Goal: Task Accomplishment & Management: Complete application form

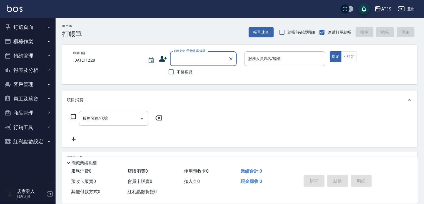
click at [200, 57] on input "顧客姓名/手機號碼/編號" at bounding box center [198, 59] width 53 height 10
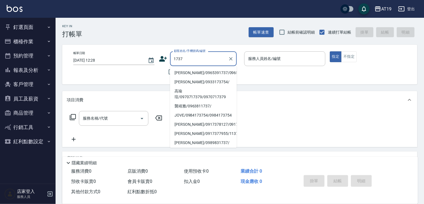
type input "黃煜竣/0965391737/0965391737"
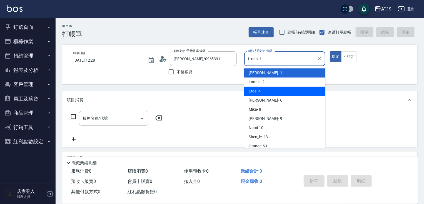
type input "Eros- 4"
type button "true"
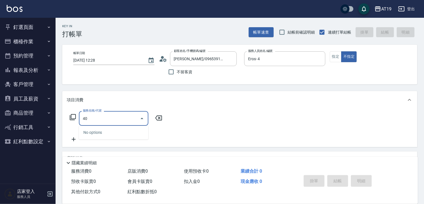
type input "401"
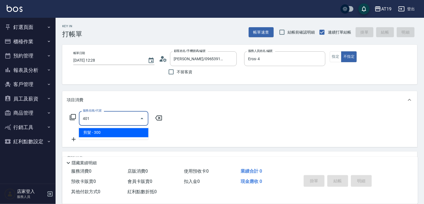
type input "30"
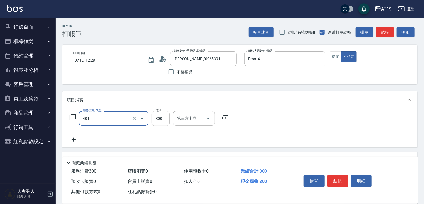
type input "剪髮(401)"
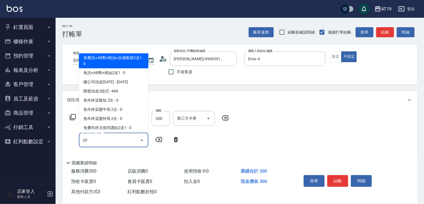
type input "201"
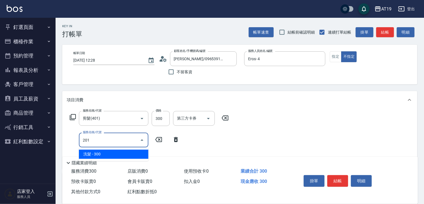
type input "60"
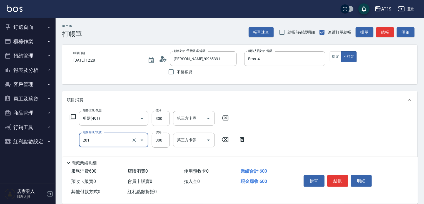
type input "洗髮(201)"
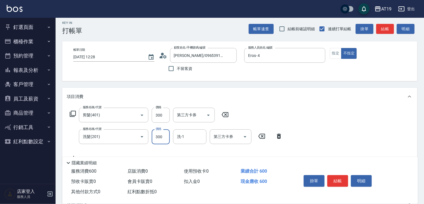
scroll to position [102, 0]
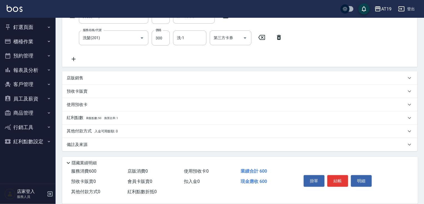
click at [69, 77] on p "店販銷售" at bounding box center [75, 78] width 17 height 6
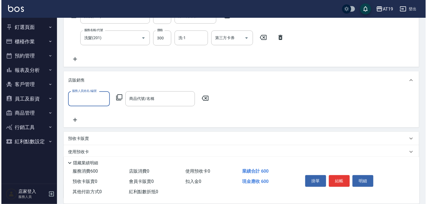
scroll to position [0, 0]
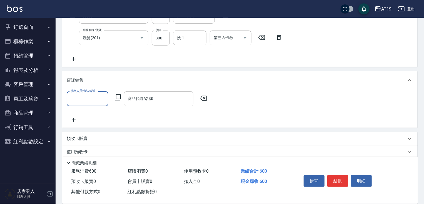
click at [86, 98] on input "服務人員姓名/編號" at bounding box center [87, 99] width 37 height 10
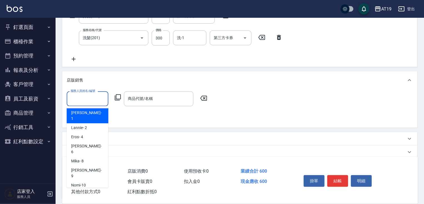
click at [82, 112] on span "Linda - 1" at bounding box center [87, 116] width 33 height 12
type input "Linda- 1"
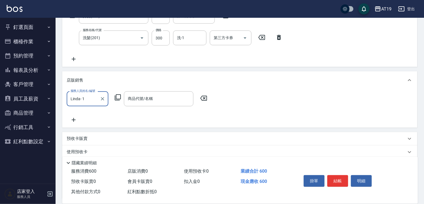
click at [120, 99] on icon at bounding box center [117, 97] width 7 height 7
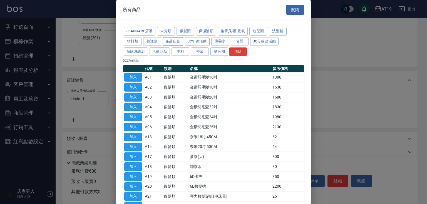
click at [168, 41] on button "產品組合" at bounding box center [172, 41] width 21 height 9
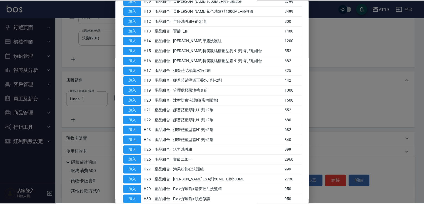
scroll to position [311, 0]
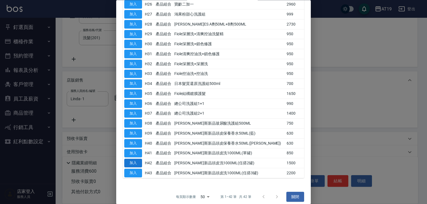
click at [133, 160] on button "加入" at bounding box center [133, 163] width 18 height 9
type input "喬娜斯新品頭皮洗1000ML(任搭2罐)"
type input "210"
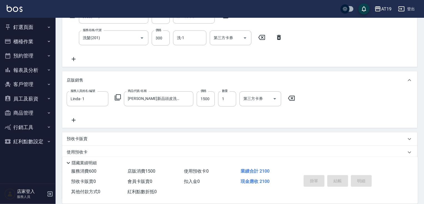
type input "2025/09/16 13:56"
type input "0"
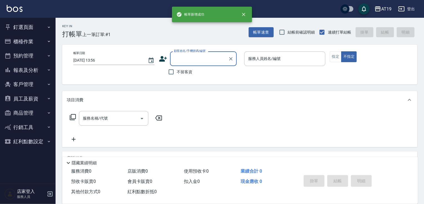
scroll to position [0, 0]
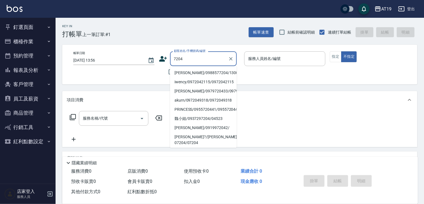
type input "李祐丞/0988577204/13005"
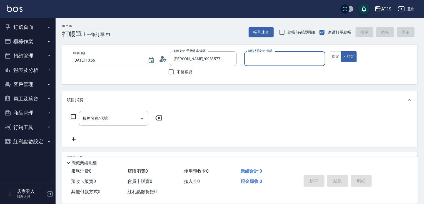
type input "Shen_le- 13"
click at [341, 51] on button "不指定" at bounding box center [349, 56] width 16 height 11
type button "false"
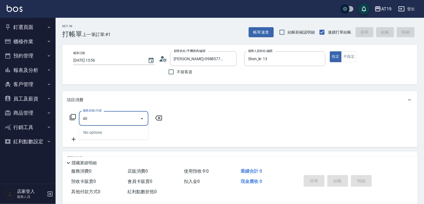
type input "401"
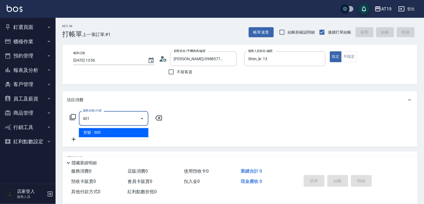
type input "30"
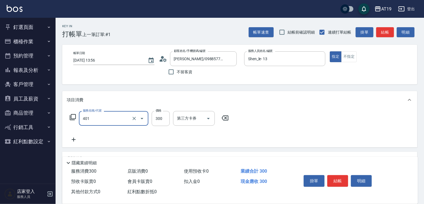
type input "剪髮(401)"
type input "0"
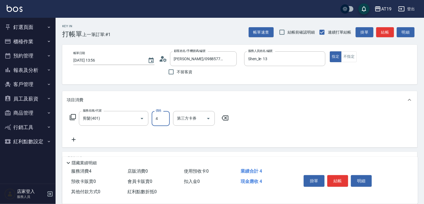
type input "40"
type input "400"
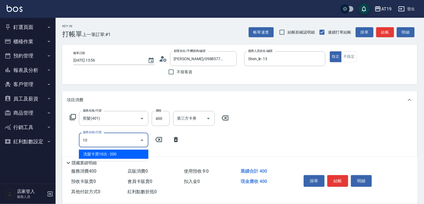
type input "101"
type input "110"
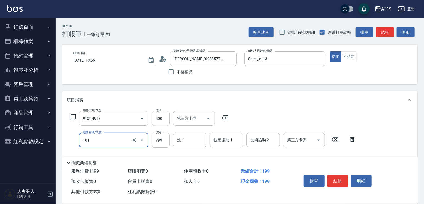
type input "洗+AB劑(101)"
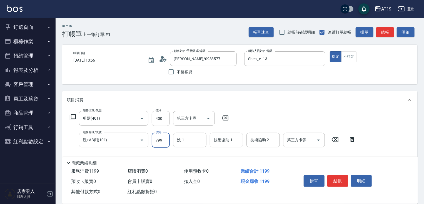
type input "8"
type input "40"
type input "80"
type input "120"
type input "800"
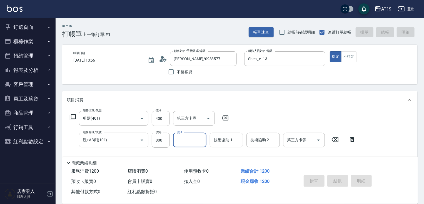
type input "0"
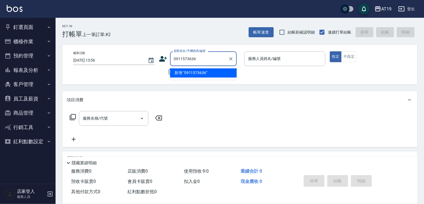
type input "0911573636"
click at [164, 59] on icon at bounding box center [163, 59] width 8 height 8
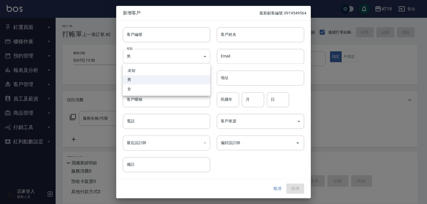
click at [174, 54] on body "AT19 登出 釘選頁面 打帳單 帳單列表 排班表 現場電腦打卡 店家日報表 互助日報表 設計師日報表 櫃檯作業 打帳單 帳單列表 現金收支登錄 高階收支登錄…" at bounding box center [213, 142] width 427 height 284
click at [177, 40] on div at bounding box center [213, 102] width 427 height 204
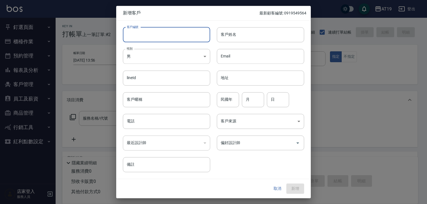
click at [177, 40] on input "客戶編號" at bounding box center [166, 34] width 87 height 15
paste input "0911573636"
type input "0911573636"
click at [152, 56] on body "AT19 登出 釘選頁面 打帳單 帳單列表 排班表 現場電腦打卡 店家日報表 互助日報表 設計師日報表 櫃檯作業 打帳單 帳單列表 現金收支登錄 高階收支登錄…" at bounding box center [213, 142] width 427 height 284
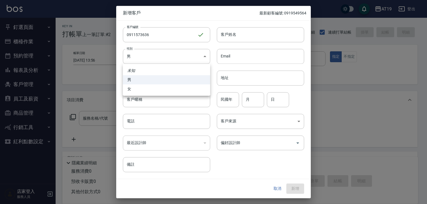
click at [155, 87] on li "女" at bounding box center [166, 88] width 87 height 9
type input "FEMALE"
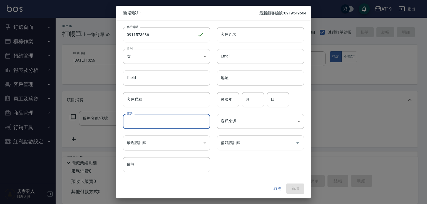
click at [159, 128] on input "電話" at bounding box center [166, 121] width 87 height 15
paste input "0911573636"
type input "0911573636"
click at [229, 38] on input "客戶姓名" at bounding box center [260, 34] width 87 height 15
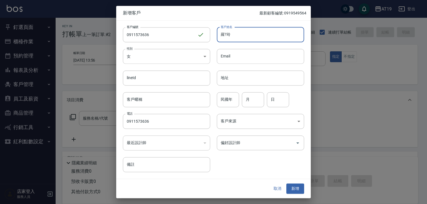
type input "羅?玲"
type input "0"
type input "80"
type input "12"
type input "10"
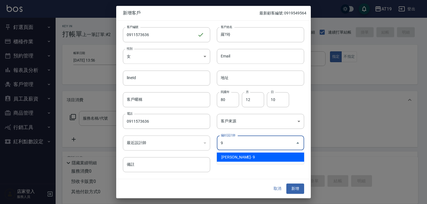
type input "潔西Jessie"
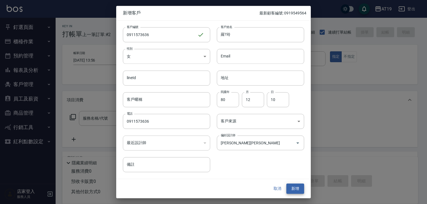
click at [286, 184] on button "新增" at bounding box center [295, 189] width 18 height 10
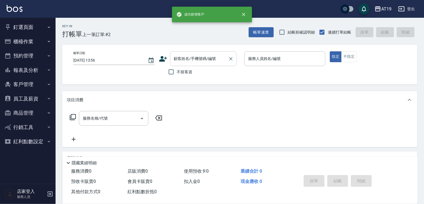
click at [201, 57] on input "顧客姓名/手機號碼/編號" at bounding box center [198, 59] width 53 height 10
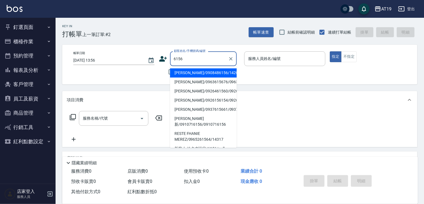
type input "張振男/0908486156/14209"
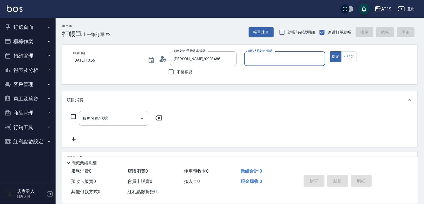
type input "Shen_le- 13"
click at [330, 51] on button "指定" at bounding box center [336, 56] width 12 height 11
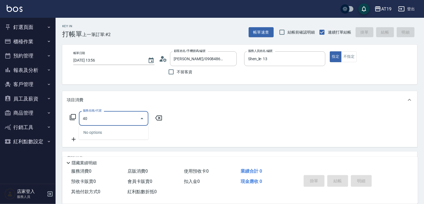
type input "401"
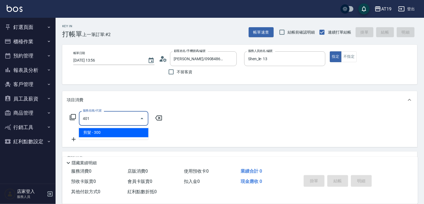
type input "30"
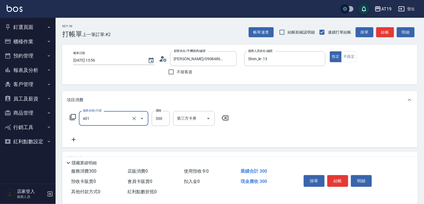
type input "剪髮(401)"
type input "0"
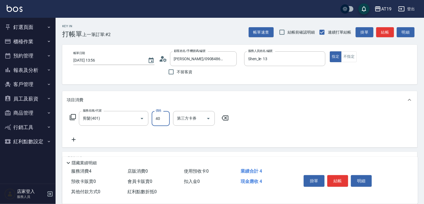
type input "400"
type input "40"
type input "400"
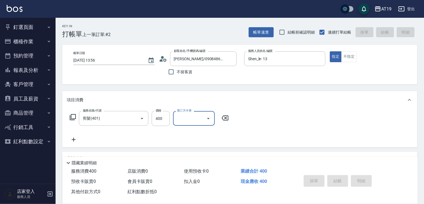
type input "2025/09/16 13:57"
type input "0"
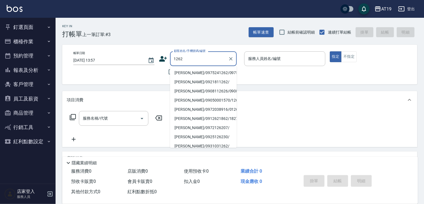
type input "楊奕傑/0975241262/0975241262"
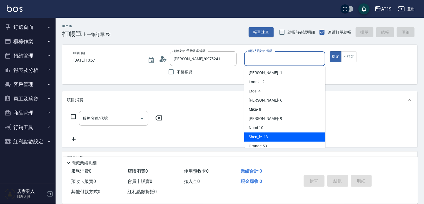
type input "Shen_le- 13"
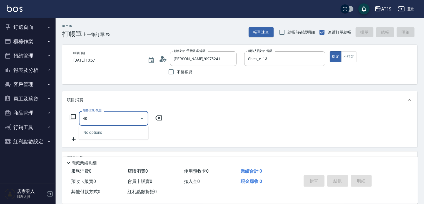
type input "401"
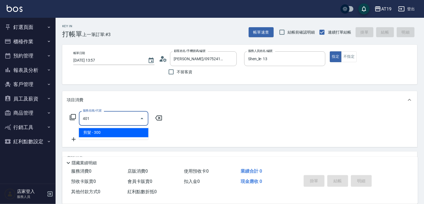
type input "30"
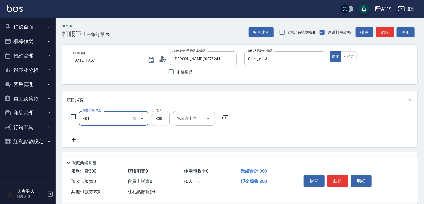
type input "剪髮(401)"
type input "0"
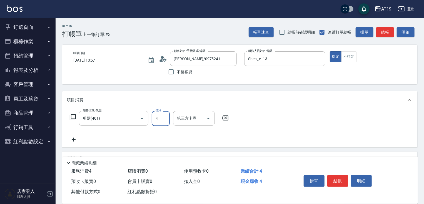
type input "40"
type input "400"
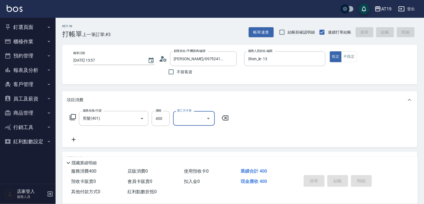
type input "2025/09/16 13:58"
type input "0"
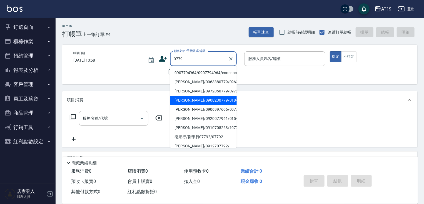
type input "許景淵/0908230779/01842"
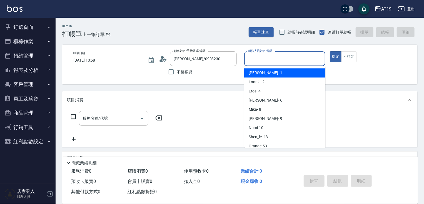
scroll to position [12, 0]
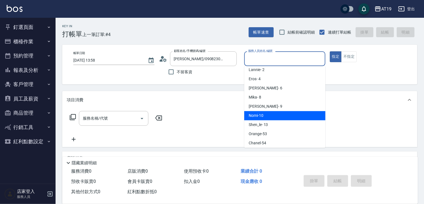
type input "Nomi-10"
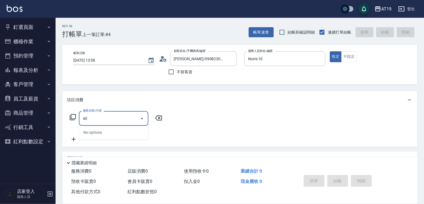
type input "401"
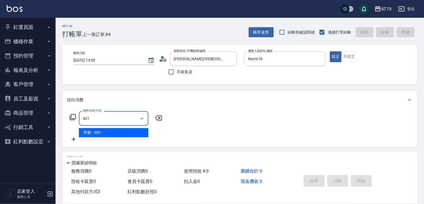
type input "30"
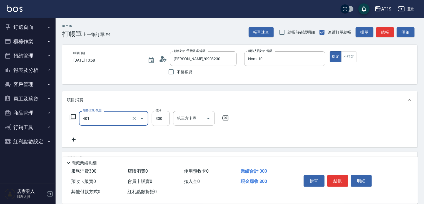
type input "剪髮(401)"
type input "0"
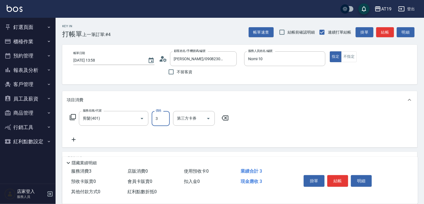
type input "30"
type input "300"
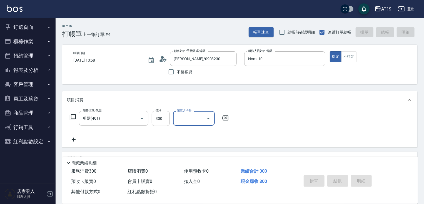
type input "0"
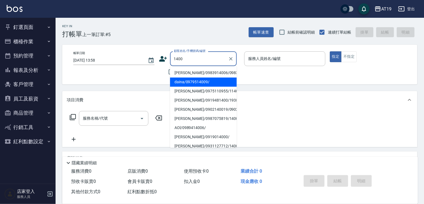
type input "daina/0979514009/"
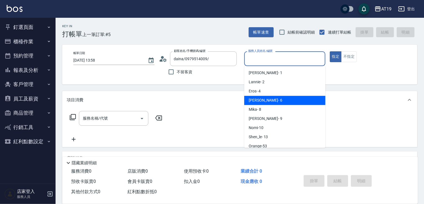
type input "Julie- 6"
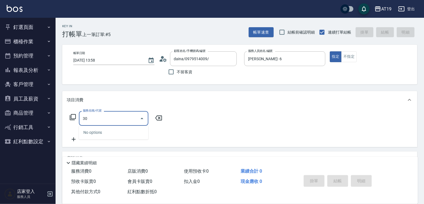
type input "301"
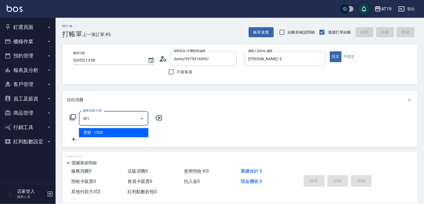
type input "150"
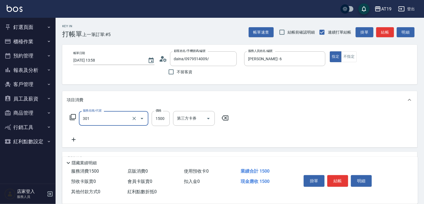
type input "燙髮(301)"
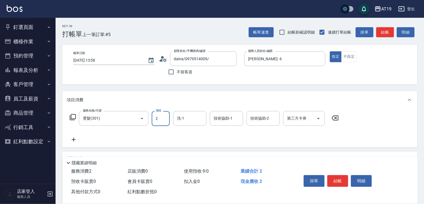
type input "0"
type input "28"
type input "20"
type input "288"
type input "280"
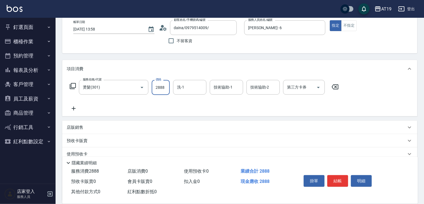
scroll to position [81, 0]
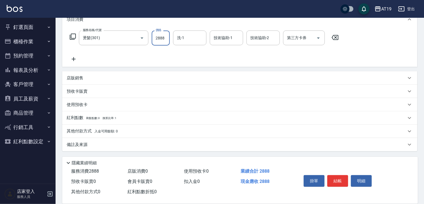
type input "2888"
click at [69, 77] on p "店販銷售" at bounding box center [75, 78] width 17 height 6
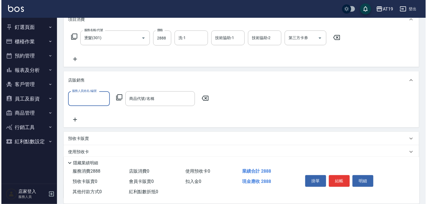
scroll to position [0, 0]
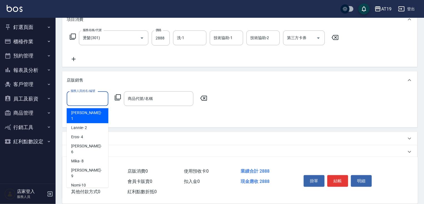
click at [79, 94] on input "服務人員姓名/編號" at bounding box center [87, 99] width 37 height 10
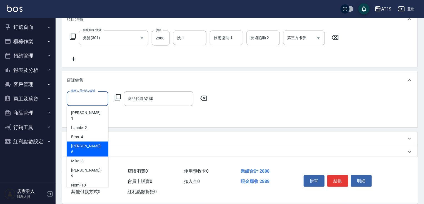
click at [91, 142] on div "Julie - 6" at bounding box center [88, 149] width 42 height 15
type input "Julie- 6"
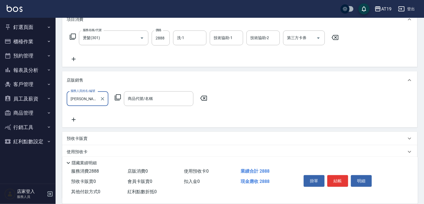
click at [121, 96] on div "服務人員姓名/編號 Julie- 6 服務人員姓名/編號 商品代號/名稱 商品代號/名稱" at bounding box center [139, 98] width 144 height 15
click at [119, 96] on icon at bounding box center [117, 97] width 7 height 7
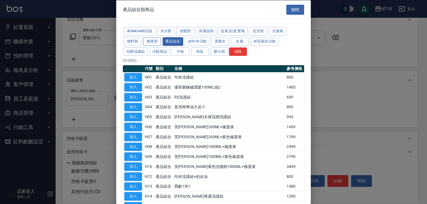
click at [149, 40] on button "養護類" at bounding box center [152, 41] width 18 height 9
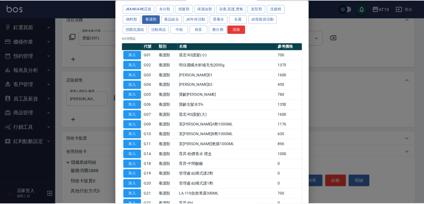
scroll to position [133, 0]
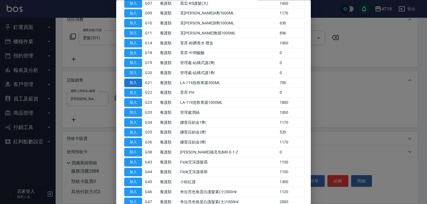
click at [126, 81] on button "加入" at bounding box center [133, 83] width 18 height 9
type input "LA-119急救菁露300ML"
type input "350"
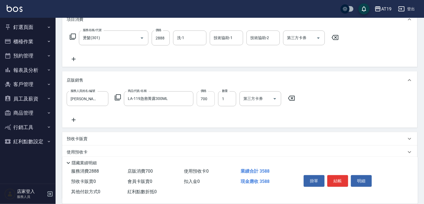
click at [204, 102] on input "700" at bounding box center [206, 98] width 18 height 15
type input "3"
type input "280"
type input "39"
type input "320"
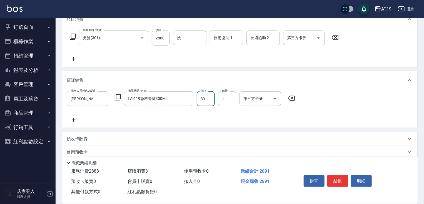
type input "399"
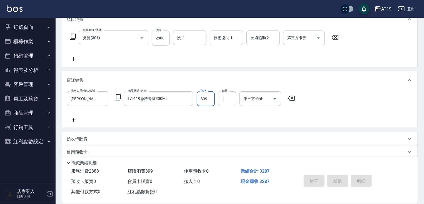
type input "2025/09/16 13:59"
type input "0"
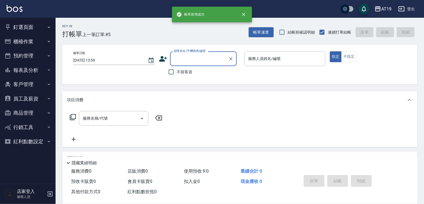
scroll to position [0, 0]
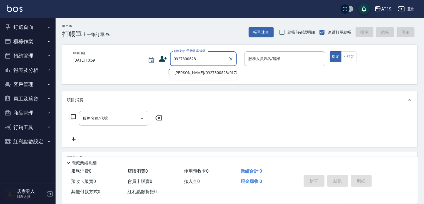
type input "羅敏儒/0927800528/01737"
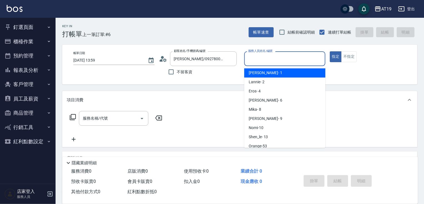
scroll to position [12, 0]
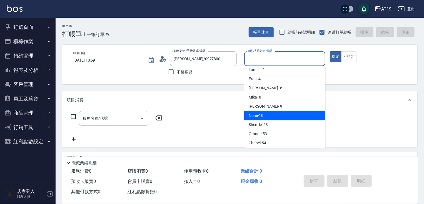
type input "Nomi-10"
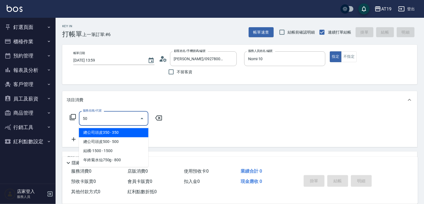
type input "501"
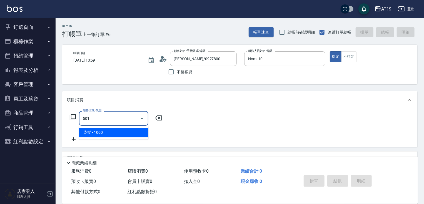
type input "100"
type input "染髮(501)"
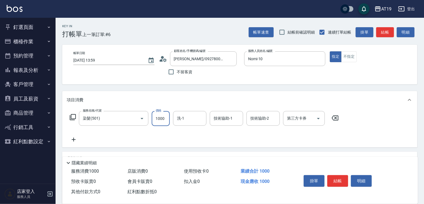
type input "1"
type input "0"
type input "11"
type input "10"
type input "1180"
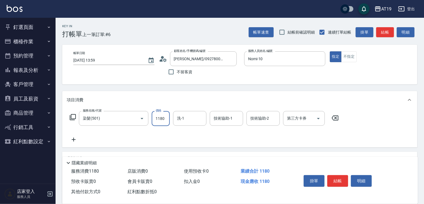
type input "110"
type input "1180"
click at [165, 60] on icon at bounding box center [163, 59] width 8 height 8
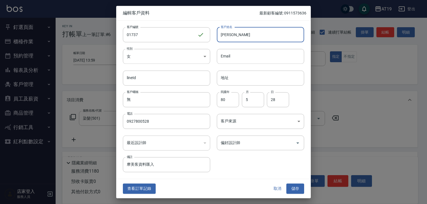
drag, startPoint x: 232, startPoint y: 34, endPoint x: 229, endPoint y: 34, distance: 3.1
click at [229, 34] on input "羅敏儒" at bounding box center [260, 34] width 87 height 15
type input "羅敏如"
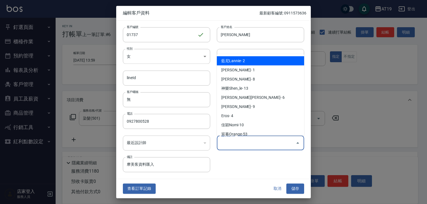
click at [231, 146] on input "偏好設計師" at bounding box center [256, 143] width 74 height 10
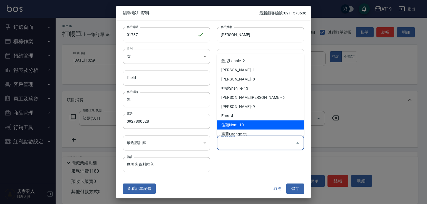
click at [237, 126] on li "佳穎Nomi-10" at bounding box center [260, 125] width 87 height 9
type input "佳穎Nomi"
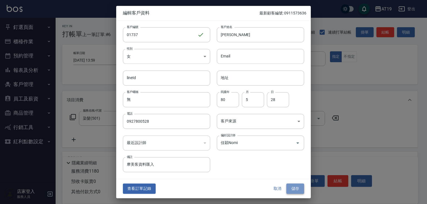
click at [302, 188] on button "儲存" at bounding box center [295, 189] width 18 height 10
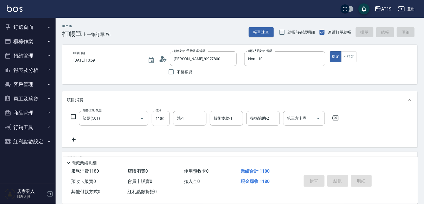
type input "0"
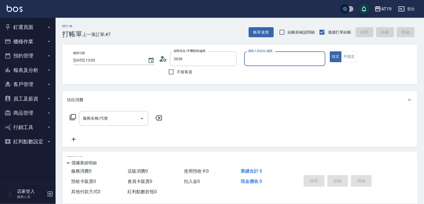
type input "羅?玲/0911573636/0911573636"
type input "Jessie- 9"
click at [330, 51] on button "指定" at bounding box center [336, 56] width 12 height 11
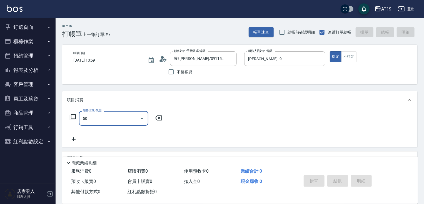
type input "501"
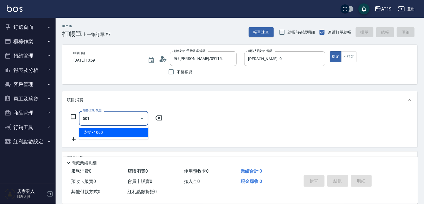
type input "100"
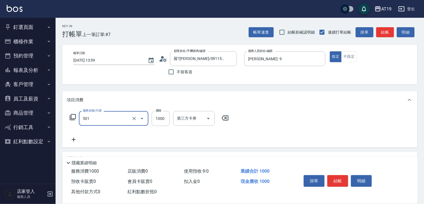
type input "染髮(501)"
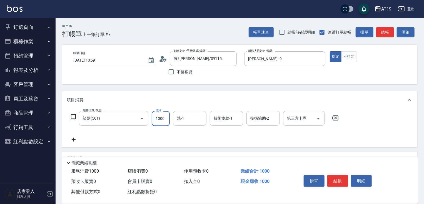
type input "1"
type input "0"
type input "15"
type input "10"
type input "159"
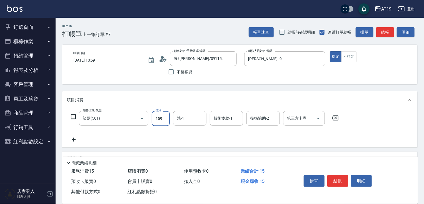
type input "150"
type input "1599"
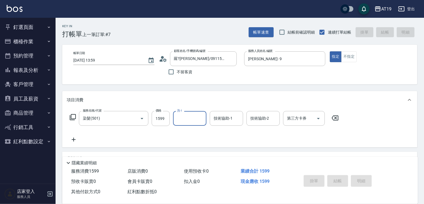
type input "2025/09/16 14:00"
type input "0"
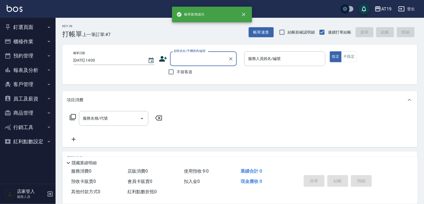
scroll to position [0, 0]
